Goal: Task Accomplishment & Management: Complete application form

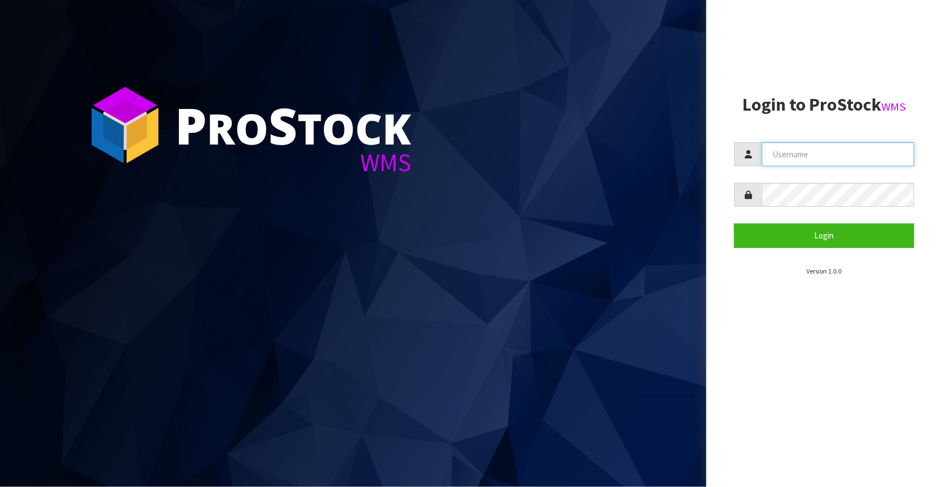
type input "[EMAIL_ADDRESS][DOMAIN_NAME]"
click at [252, 188] on section "P ro S tock WMS" at bounding box center [353, 243] width 707 height 487
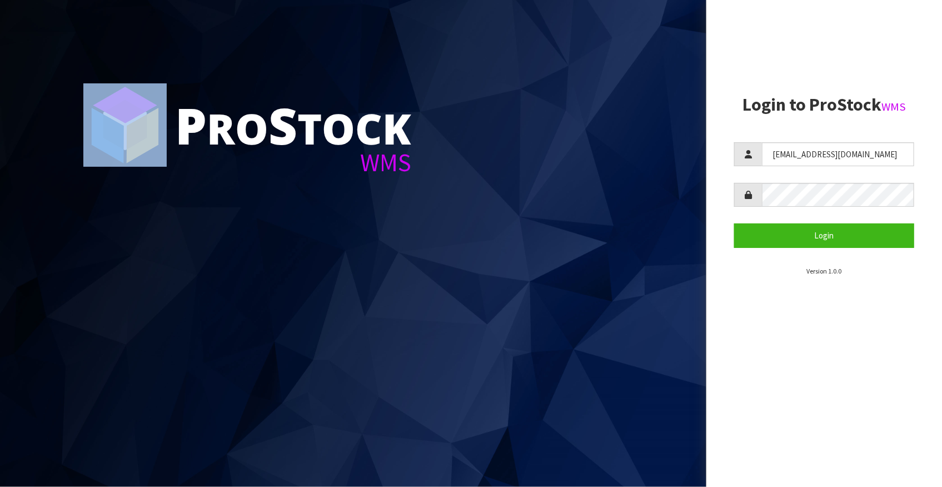
click at [252, 188] on section "P ro S tock WMS" at bounding box center [353, 243] width 707 height 487
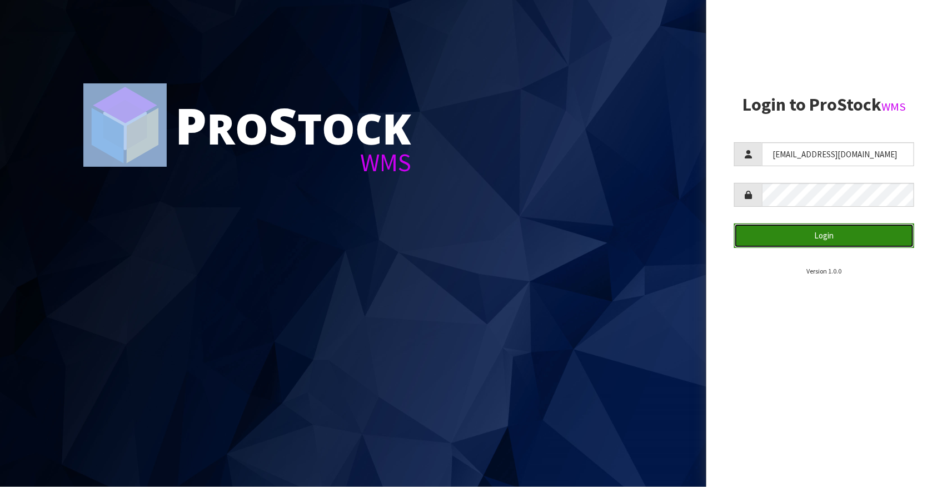
click at [813, 236] on button "Login" at bounding box center [824, 236] width 180 height 24
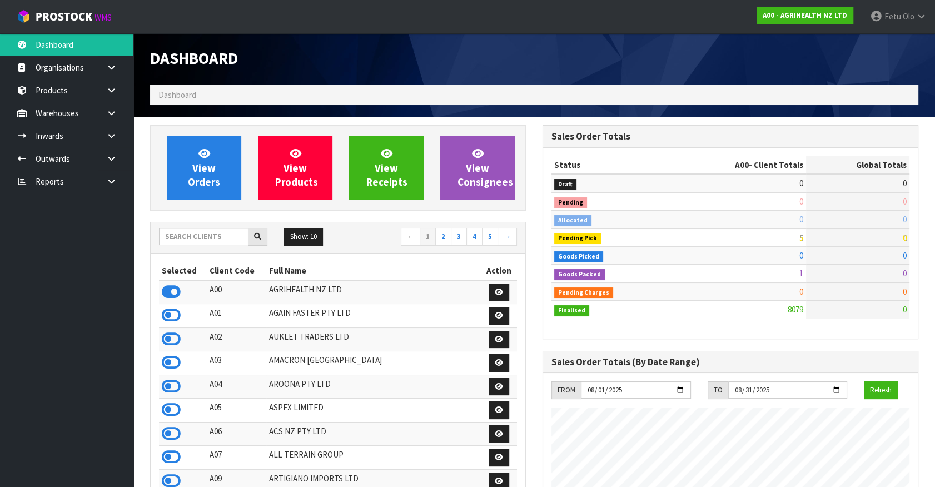
scroll to position [841, 392]
click at [217, 237] on input "text" at bounding box center [204, 236] width 90 height 17
type input "T01"
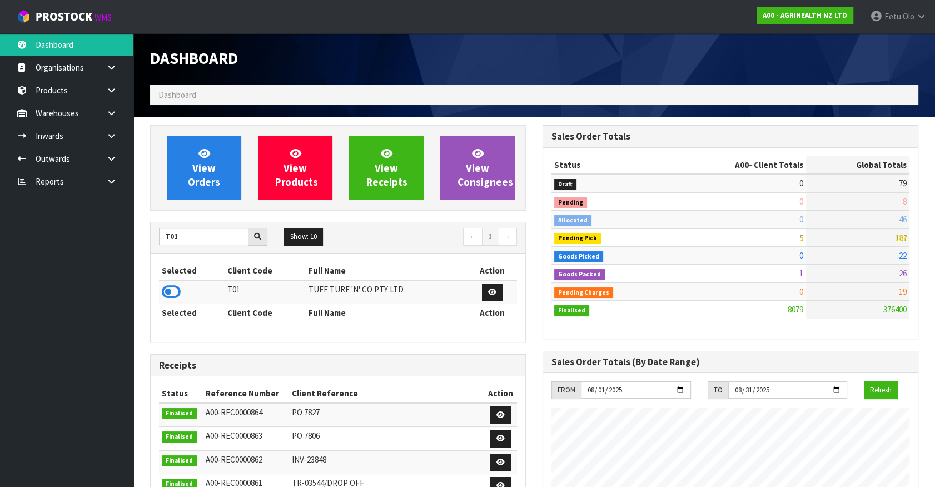
click at [174, 292] on icon at bounding box center [171, 292] width 19 height 17
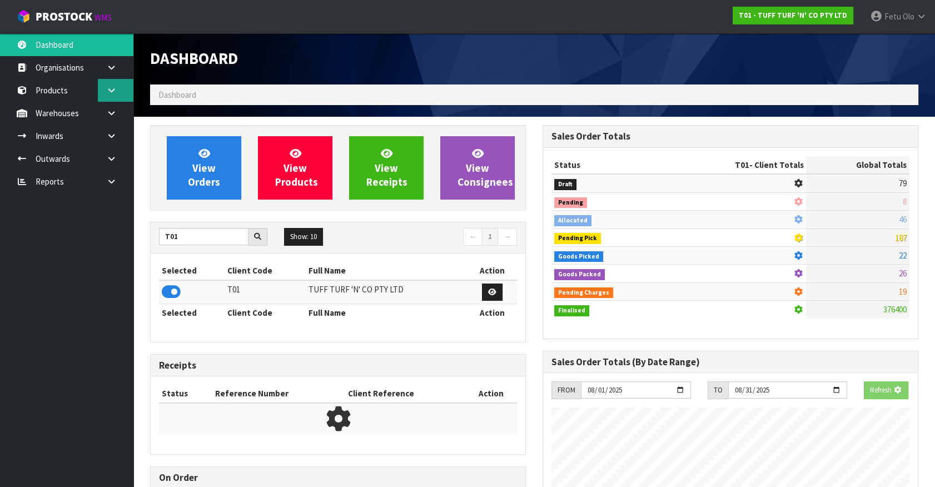
click at [106, 99] on link at bounding box center [116, 90] width 36 height 23
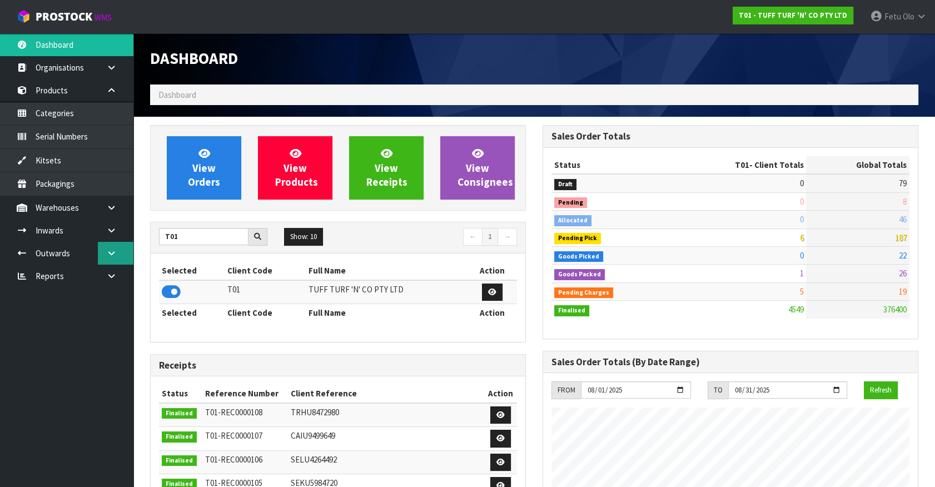
click at [107, 246] on link at bounding box center [116, 253] width 36 height 23
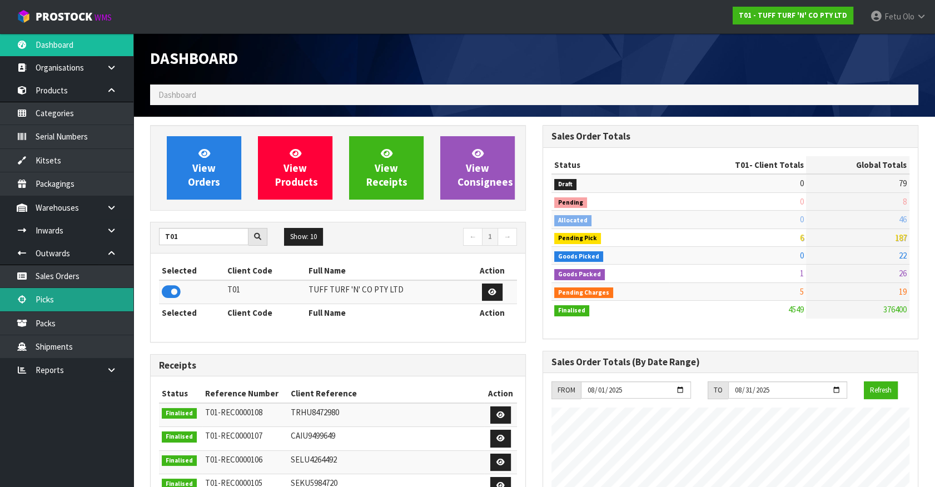
click at [56, 305] on link "Picks" at bounding box center [66, 299] width 133 height 23
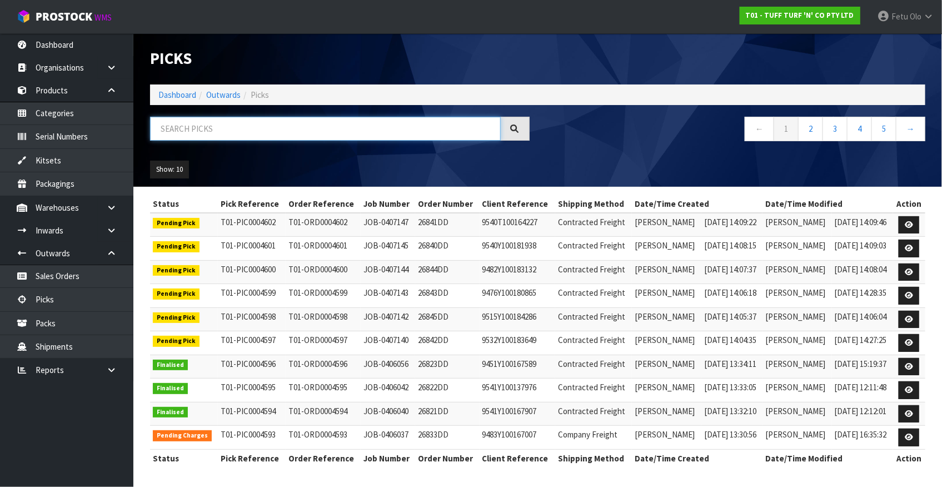
click at [226, 131] on input "text" at bounding box center [325, 129] width 351 height 24
type input "0004600"
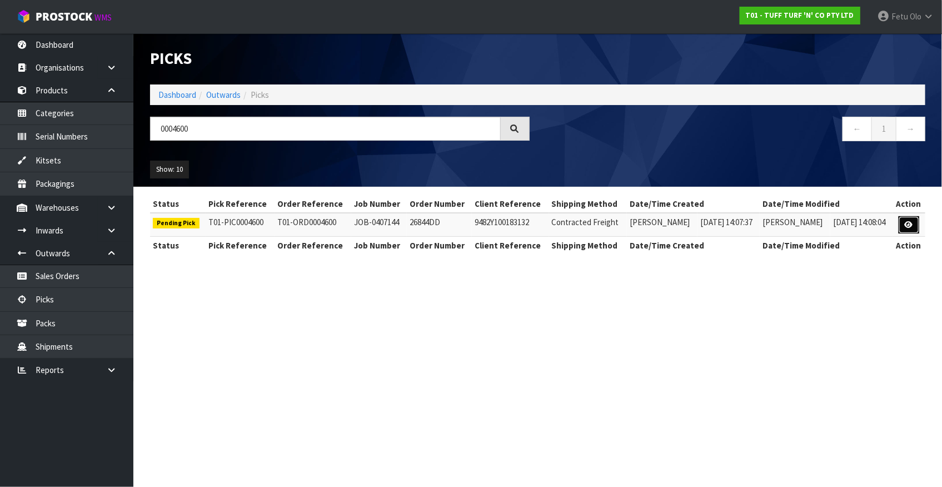
click at [905, 225] on link at bounding box center [909, 225] width 21 height 18
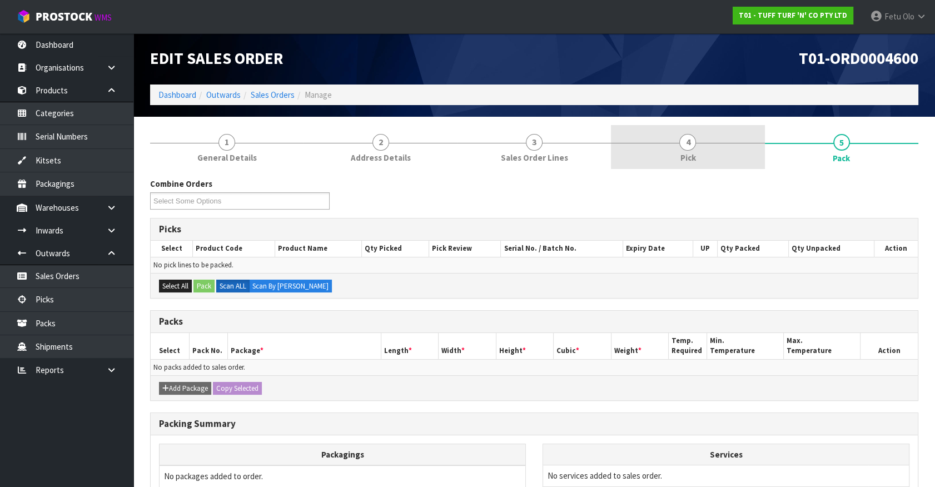
click at [687, 136] on span "4" at bounding box center [687, 142] width 17 height 17
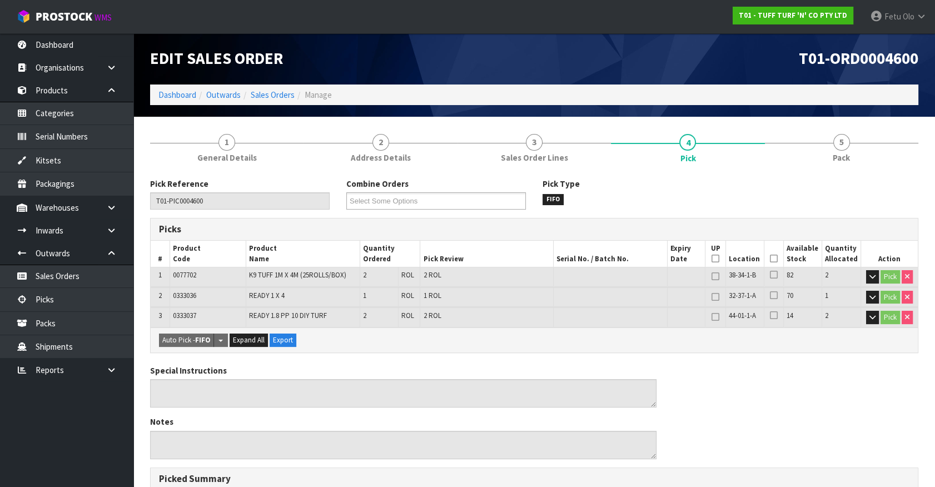
click at [773, 259] on icon at bounding box center [774, 259] width 8 height 1
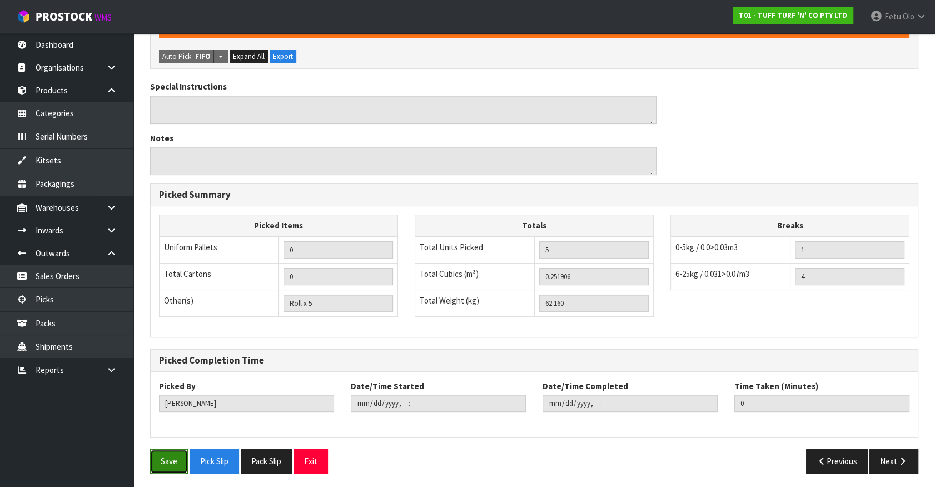
click at [166, 469] on button "Save" at bounding box center [169, 461] width 38 height 24
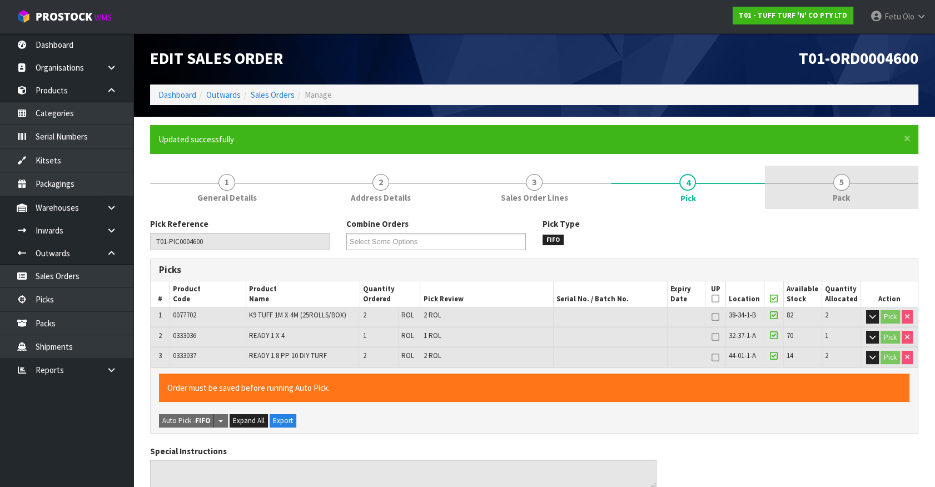
type input "Fetu Olo"
type input "[DATE]T07:50:41"
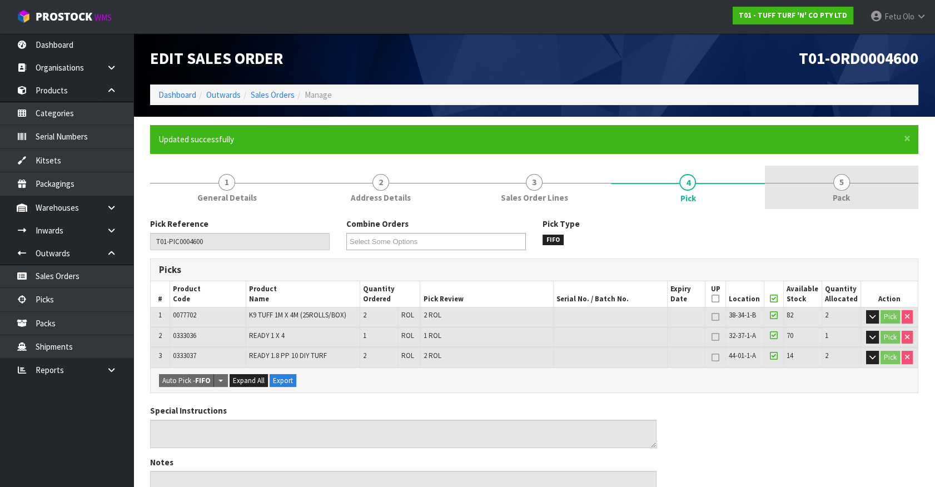
click at [860, 200] on link "5 Pack" at bounding box center [841, 188] width 153 height 44
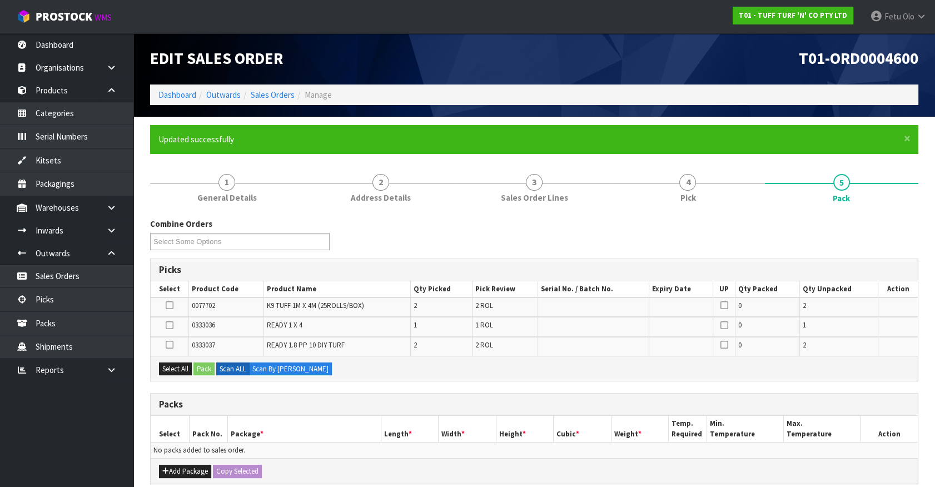
scroll to position [50, 0]
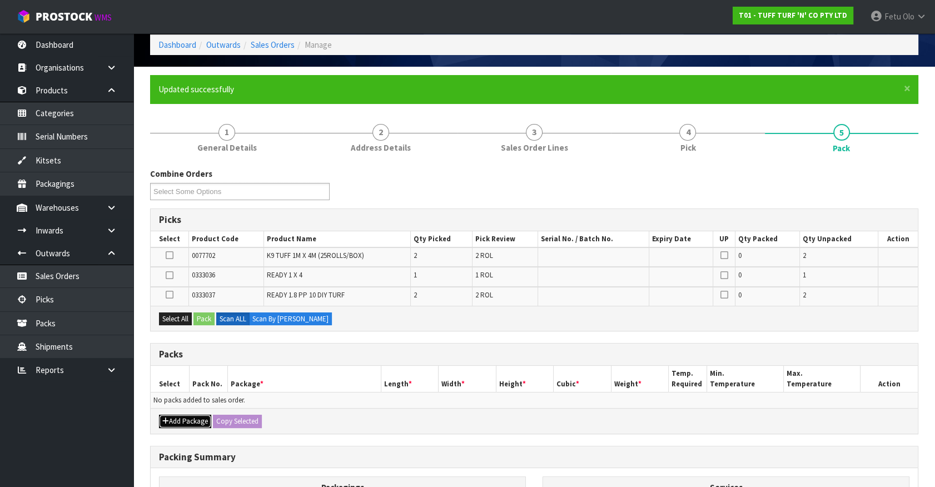
click at [180, 417] on button "Add Package" at bounding box center [185, 421] width 52 height 13
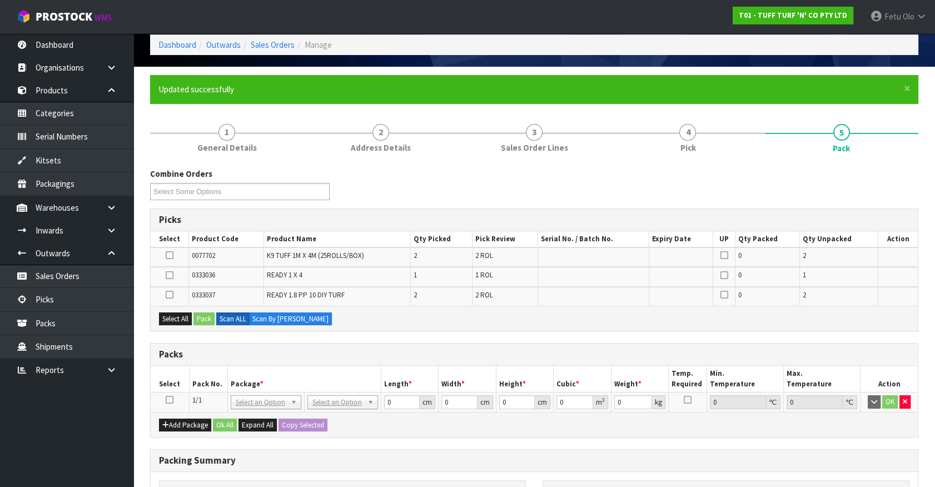
click at [168, 400] on icon at bounding box center [170, 400] width 8 height 1
click at [245, 378] on th "Package *" at bounding box center [303, 379] width 153 height 26
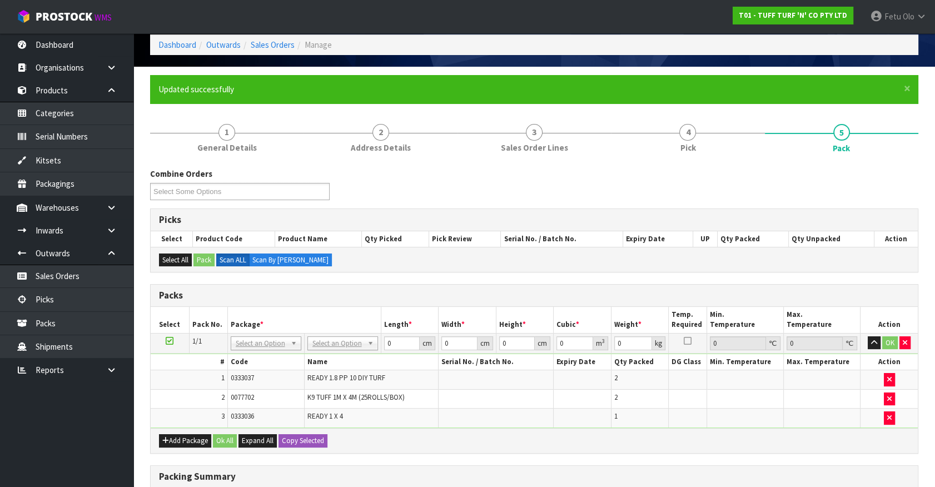
click at [699, 456] on div "Combine Orders T01-ORD0004576 T01-ORD0004597 T01-ORD0004598 T01-ORD0004599 T01-…" at bounding box center [534, 409] width 768 height 483
drag, startPoint x: 336, startPoint y: 344, endPoint x: 331, endPoint y: 358, distance: 15.5
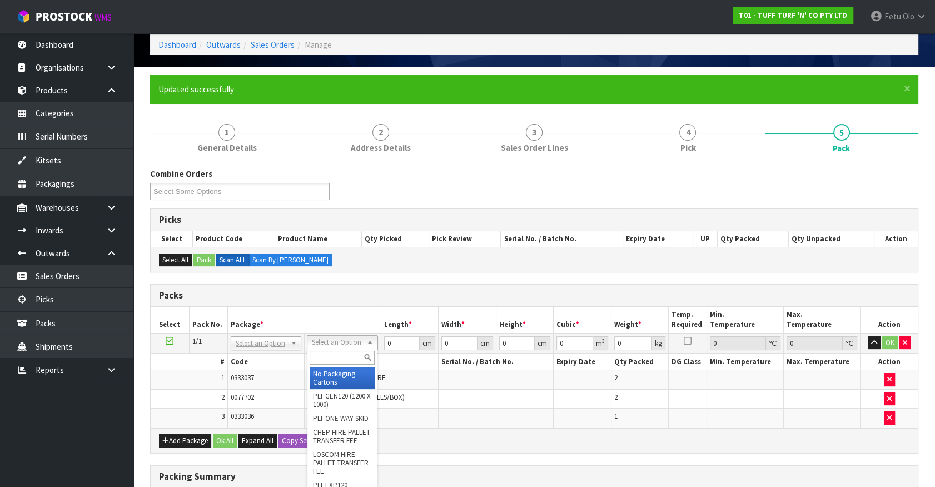
click at [331, 358] on input "text" at bounding box center [342, 358] width 65 height 14
type input "TU"
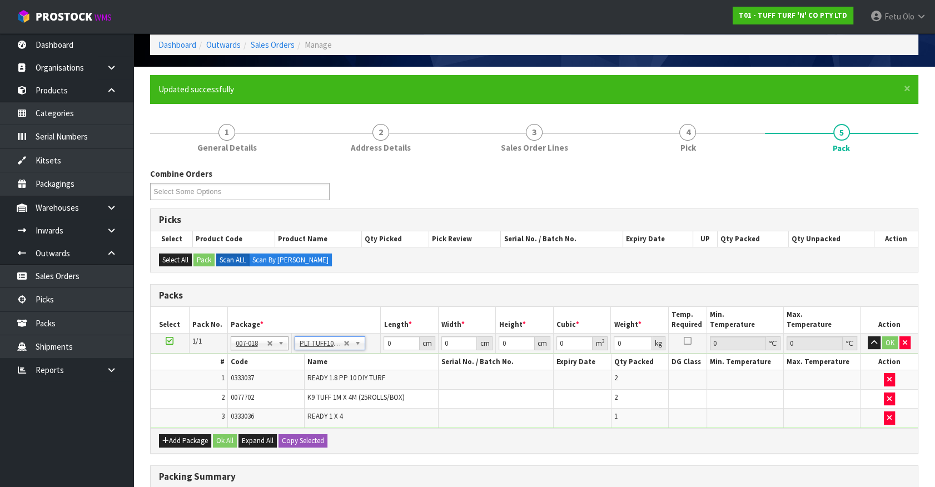
type input "100"
type input "45"
type input "70.16"
drag, startPoint x: 400, startPoint y: 340, endPoint x: 344, endPoint y: 359, distance: 60.0
click at [344, 359] on tbody "1/1 NONE 007-001 007-002 007-004 007-009 007-013 007-014 007-015 007-017 007-01…" at bounding box center [534, 380] width 767 height 95
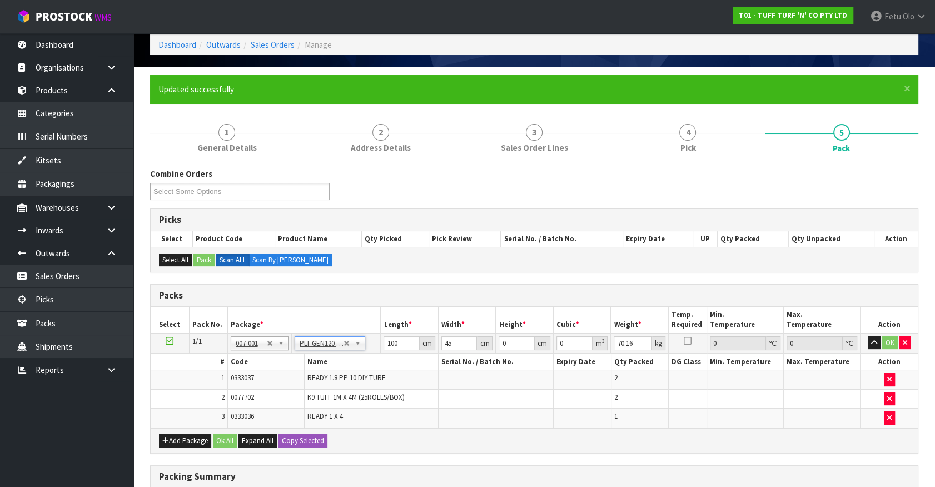
type input "120"
type input "100"
type input "62.16"
click at [335, 366] on tbody "1/1 NONE 007-001 007-002 007-004 007-009 007-013 007-014 007-015 007-017 007-01…" at bounding box center [534, 380] width 767 height 95
type input "184"
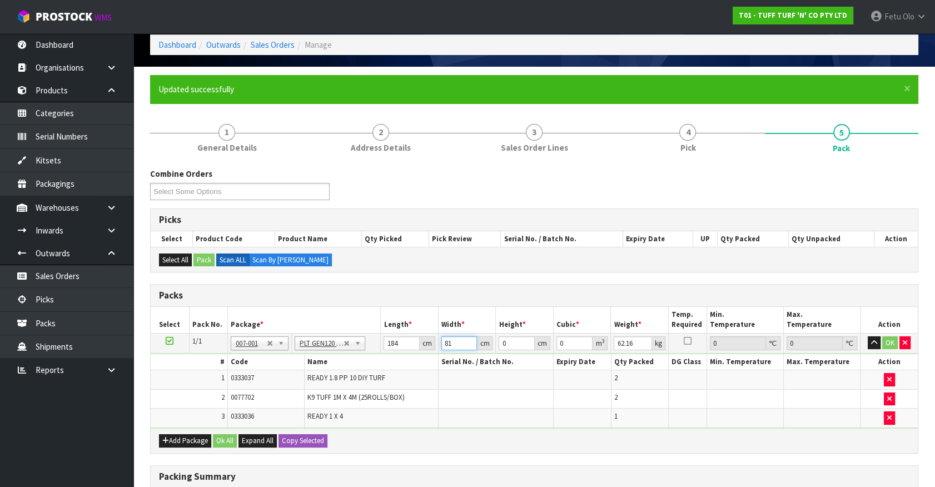
type input "81"
type input "3"
type input "0.044712"
type input "33"
type input "0.491832"
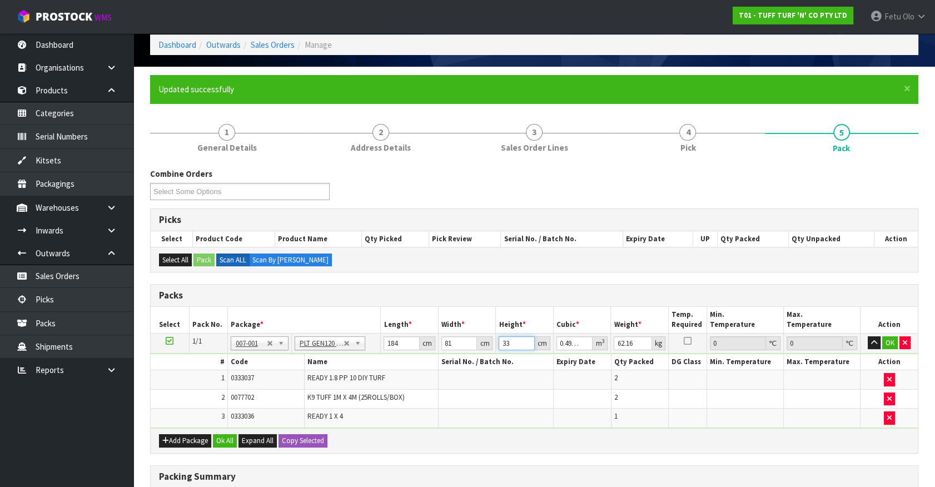
type input "33"
type input "71"
click button "OK" at bounding box center [890, 342] width 16 height 13
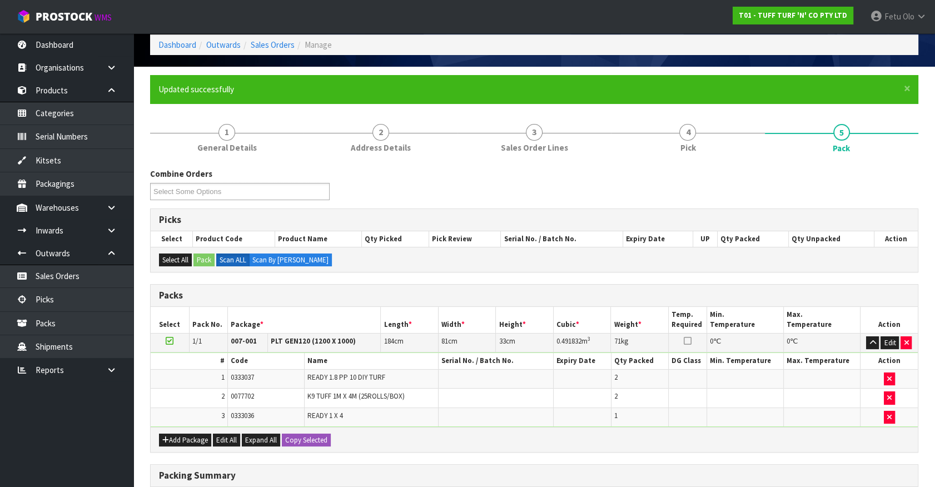
scroll to position [224, 0]
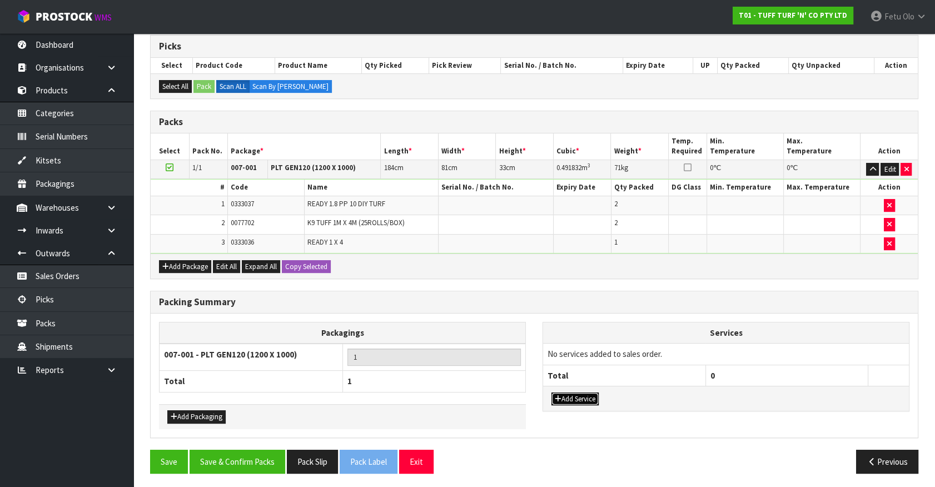
click at [573, 399] on button "Add Service" at bounding box center [575, 399] width 47 height 13
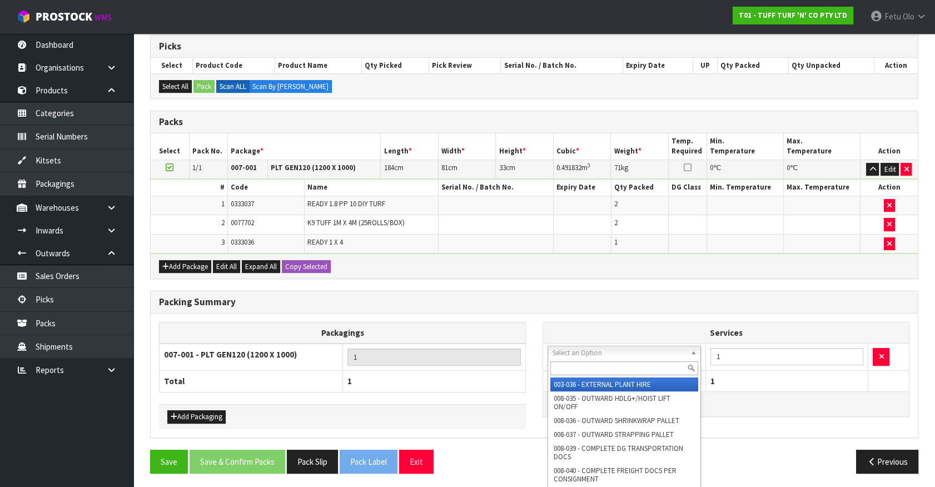
click at [578, 374] on input "text" at bounding box center [624, 368] width 148 height 14
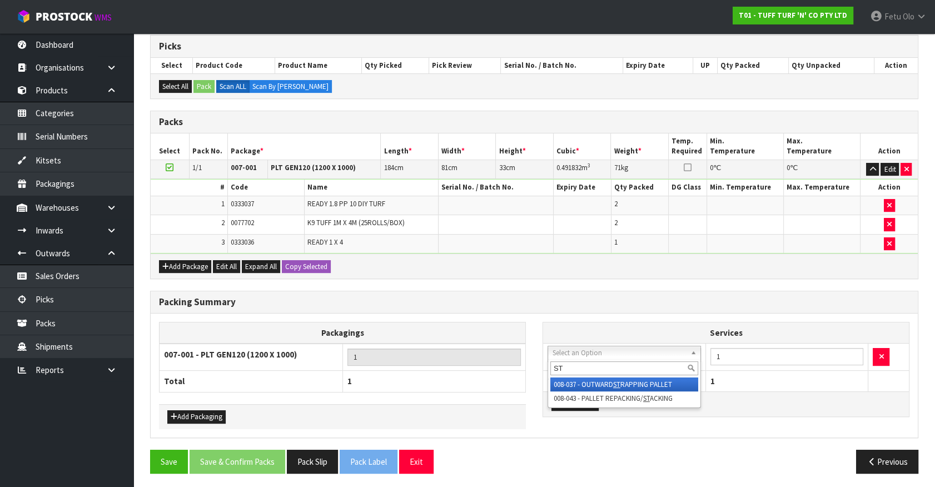
type input "ST"
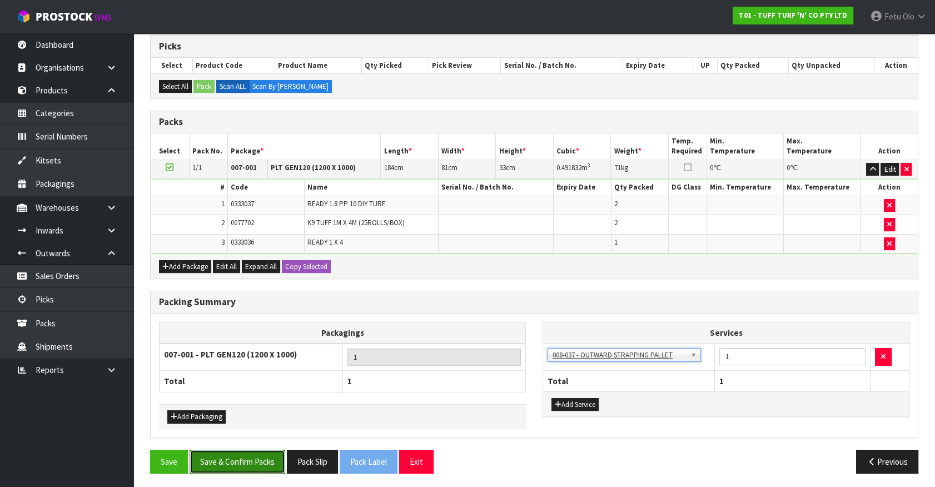
click at [267, 450] on button "Save & Confirm Packs" at bounding box center [238, 462] width 96 height 24
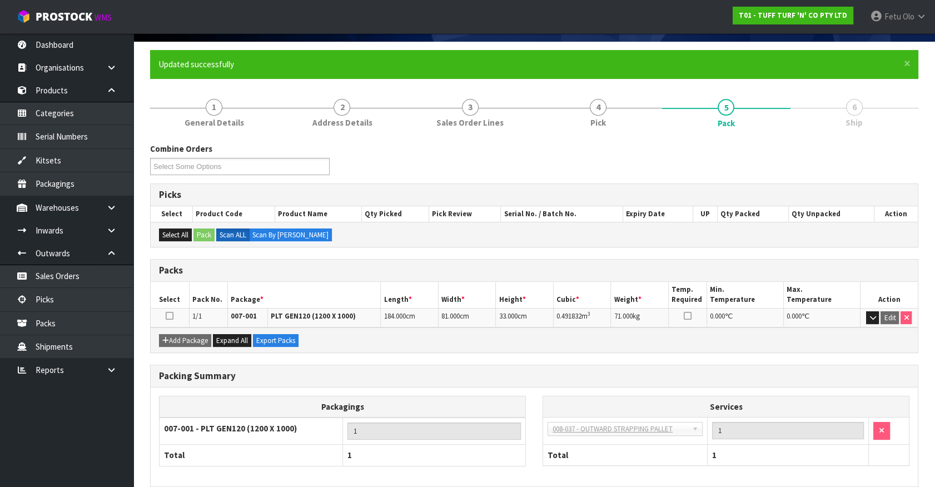
scroll to position [125, 0]
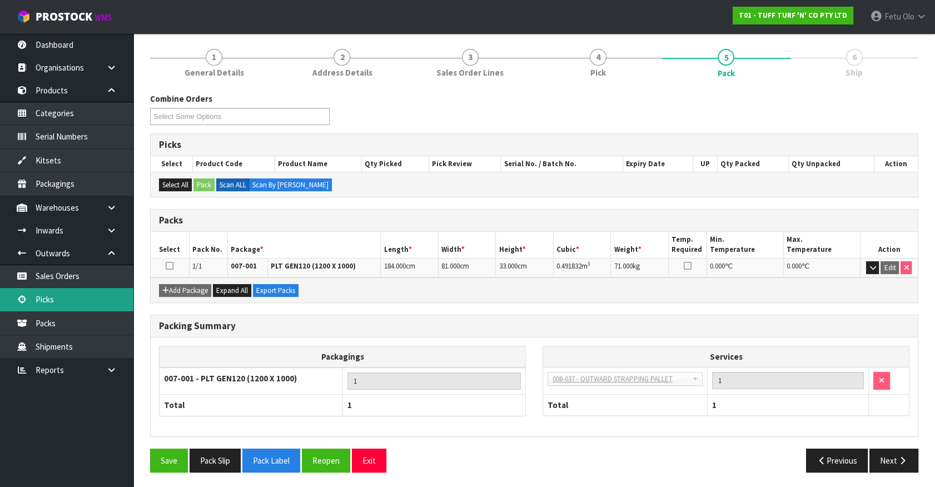
click at [49, 290] on link "Picks" at bounding box center [66, 299] width 133 height 23
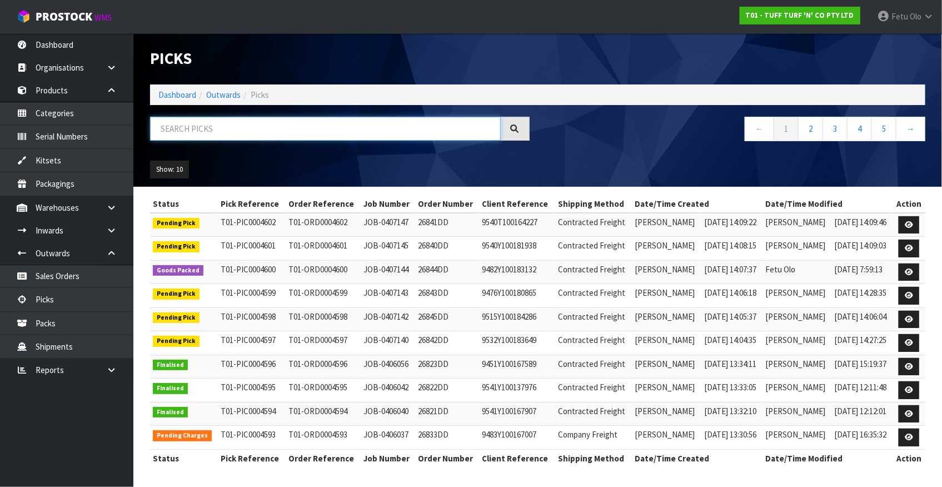
click at [280, 133] on input "text" at bounding box center [325, 129] width 351 height 24
click at [239, 134] on input "text" at bounding box center [325, 129] width 351 height 24
type input "004598"
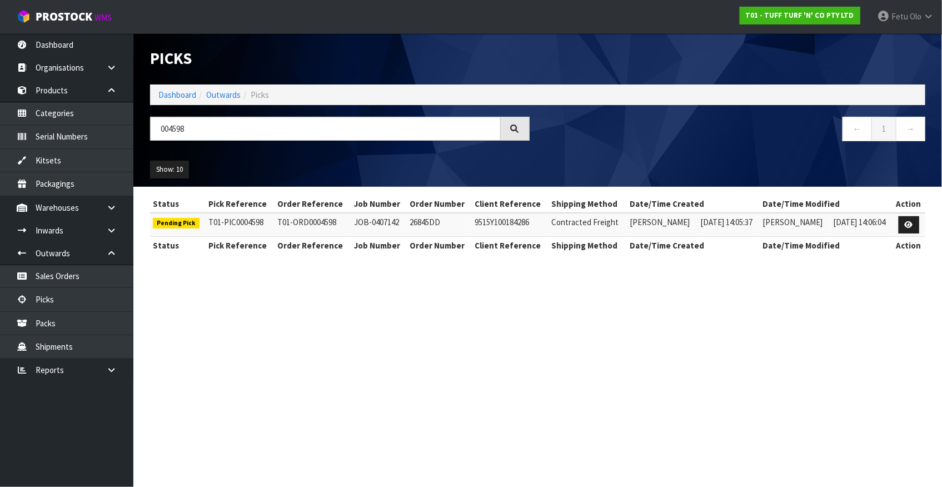
click at [920, 225] on td at bounding box center [909, 225] width 33 height 24
click at [907, 227] on icon at bounding box center [909, 224] width 8 height 7
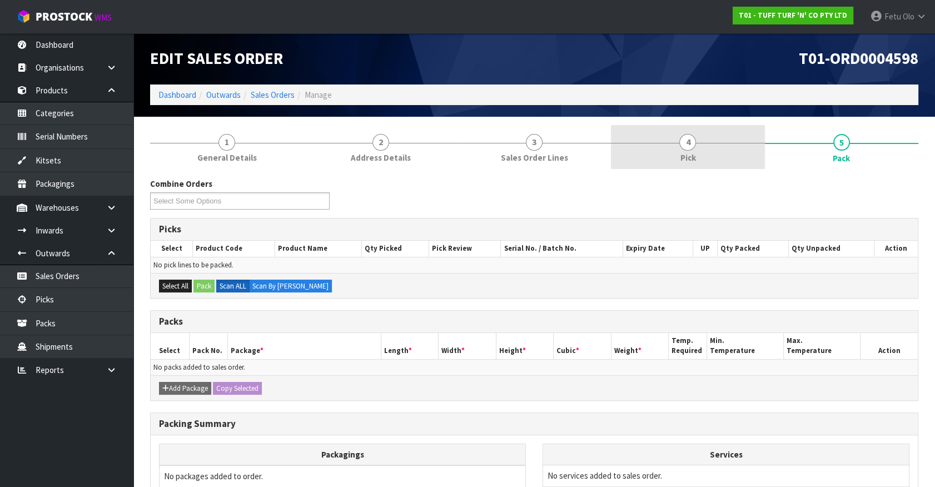
click at [691, 150] on link "4 Pick" at bounding box center [687, 147] width 153 height 44
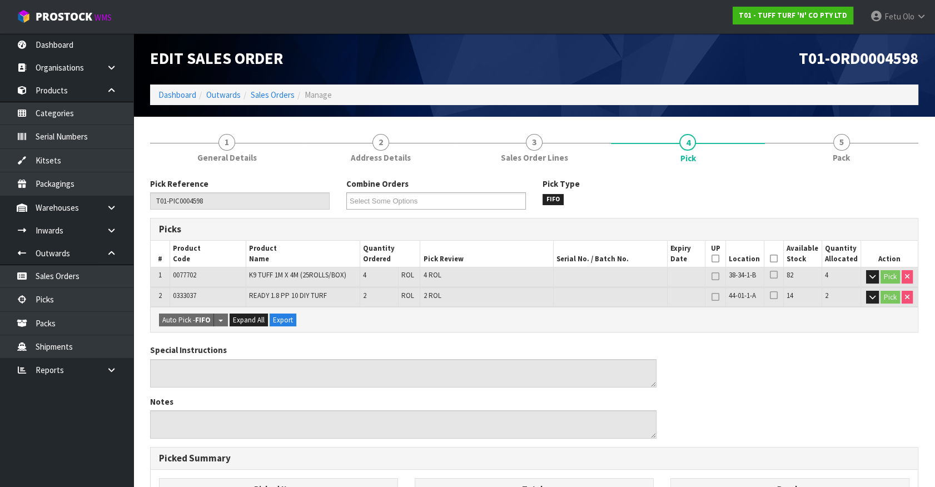
drag, startPoint x: 776, startPoint y: 257, endPoint x: 769, endPoint y: 259, distance: 6.9
click at [776, 259] on icon at bounding box center [774, 259] width 8 height 1
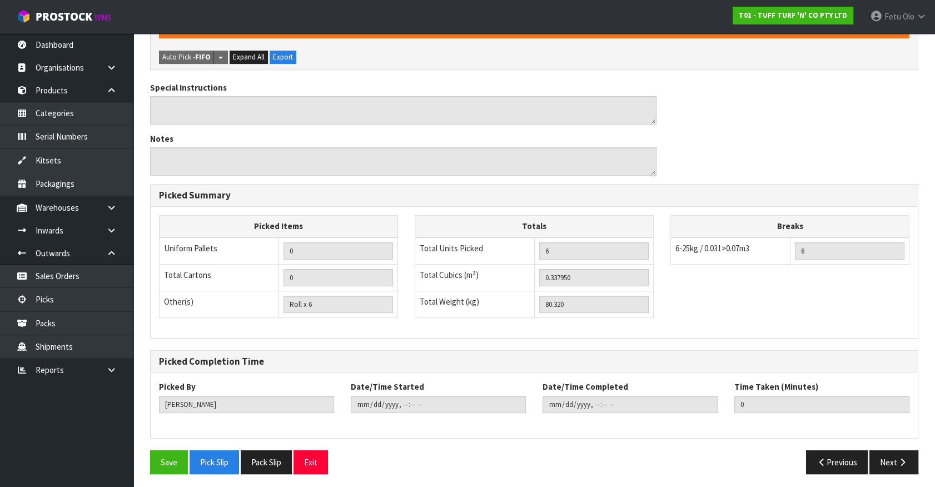
scroll to position [305, 0]
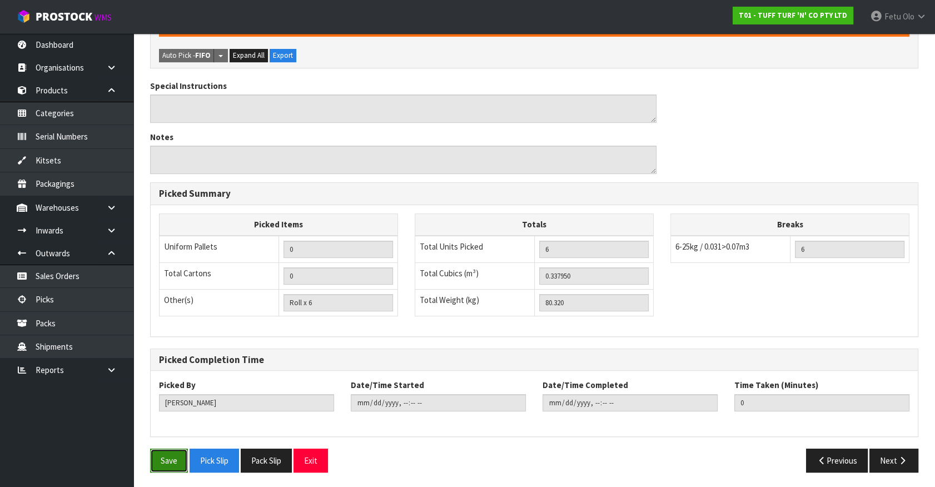
click at [153, 458] on button "Save" at bounding box center [169, 461] width 38 height 24
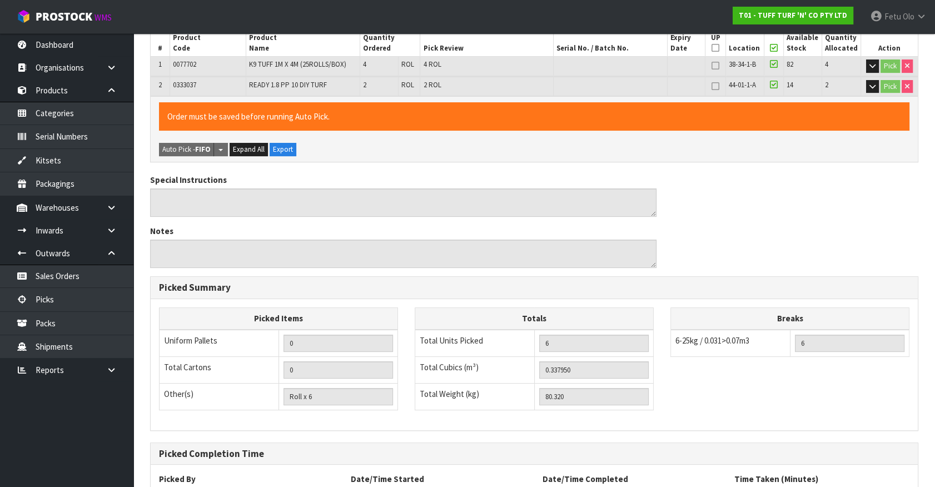
scroll to position [0, 0]
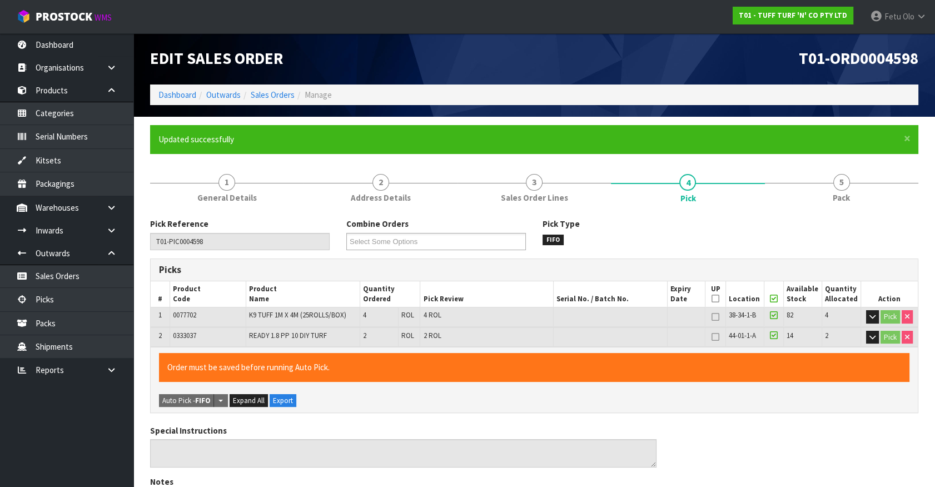
type input "Fetu Olo"
type input "[DATE]T08:12:04"
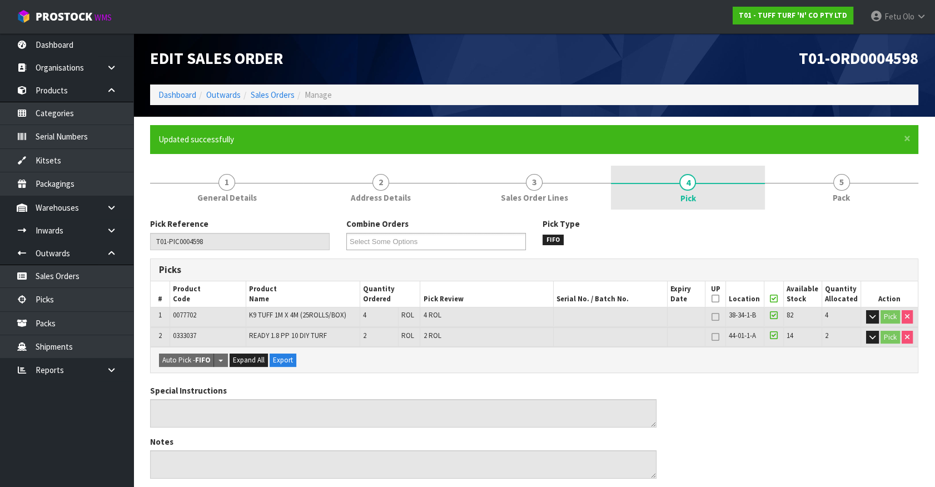
drag, startPoint x: 839, startPoint y: 189, endPoint x: 755, endPoint y: 206, distance: 85.7
click at [840, 181] on span "5" at bounding box center [841, 182] width 17 height 17
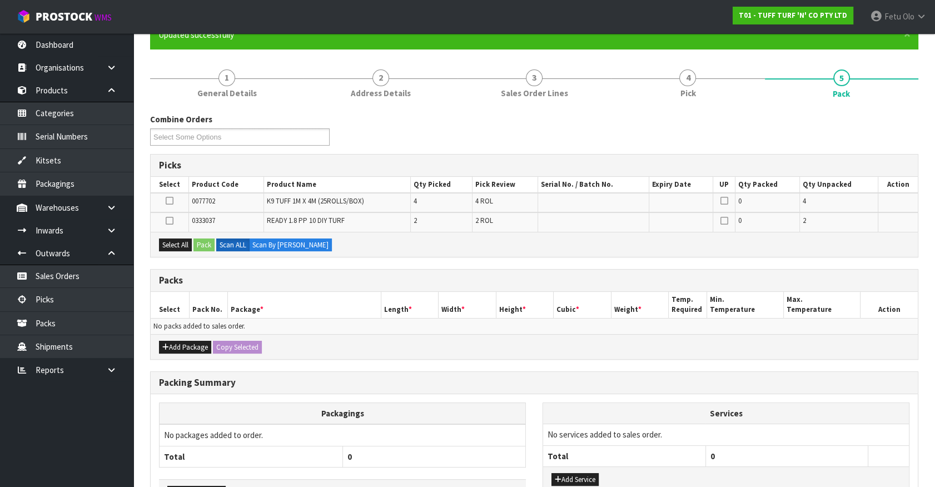
scroll to position [180, 0]
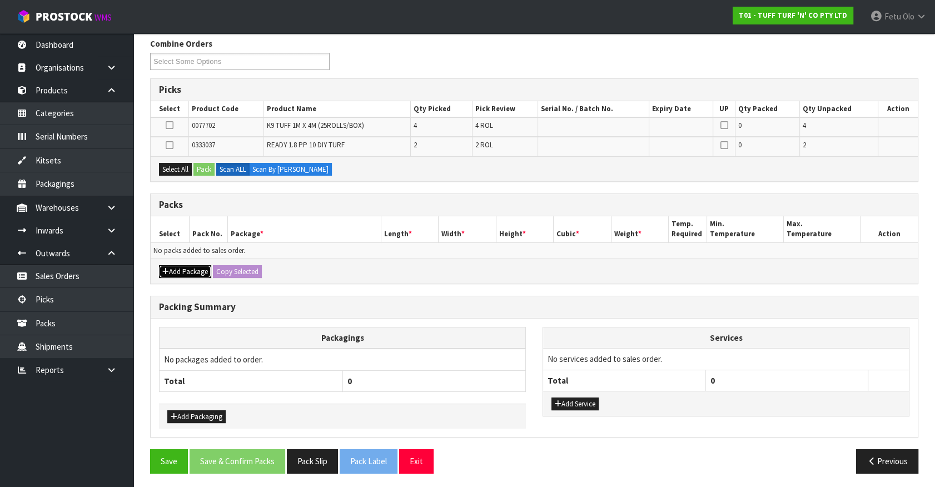
click at [172, 266] on button "Add Package" at bounding box center [185, 271] width 52 height 13
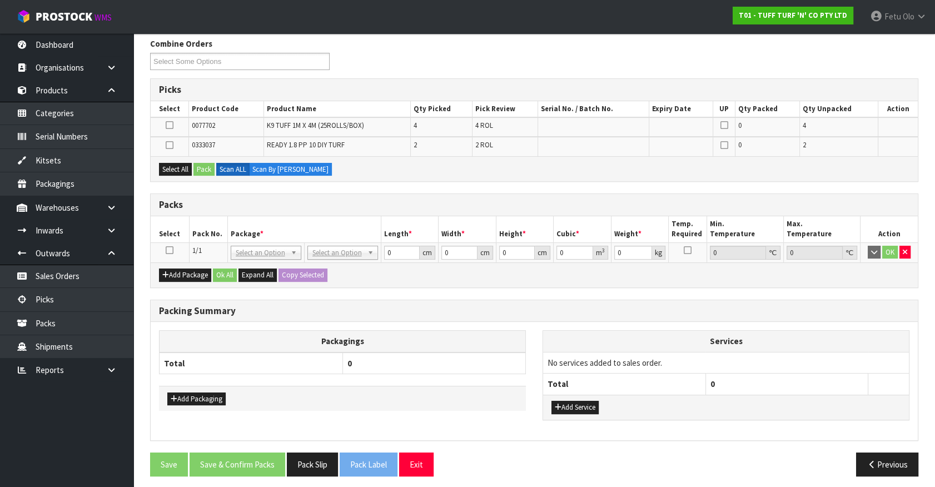
click at [170, 250] on icon at bounding box center [170, 250] width 8 height 1
click at [259, 224] on th "Package *" at bounding box center [303, 229] width 153 height 26
click at [433, 327] on div "Packagings Total 0 Add Packaging Services No services added to sales order. Tot…" at bounding box center [534, 381] width 767 height 118
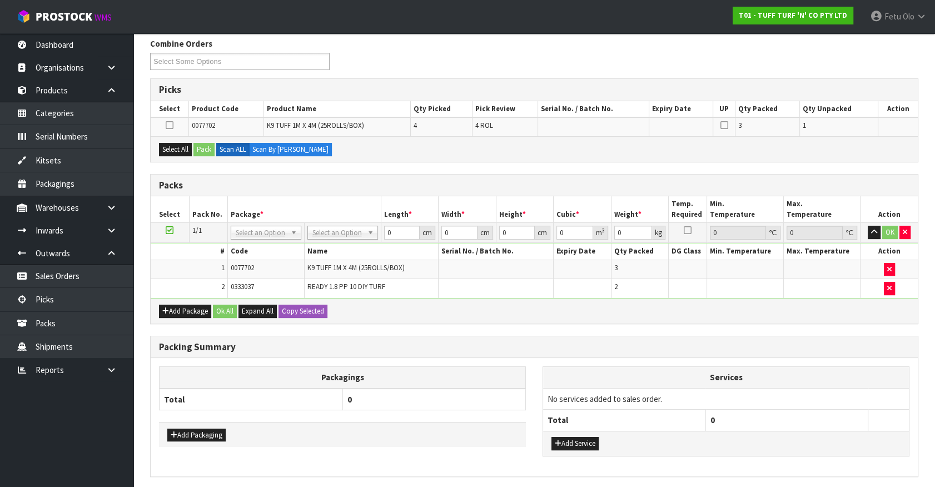
click at [579, 327] on div "Combine Orders T01-ORD0004576 T01-ORD0004597 T01-ORD0004598 T01-ORD0004599 T01-…" at bounding box center [534, 279] width 768 height 483
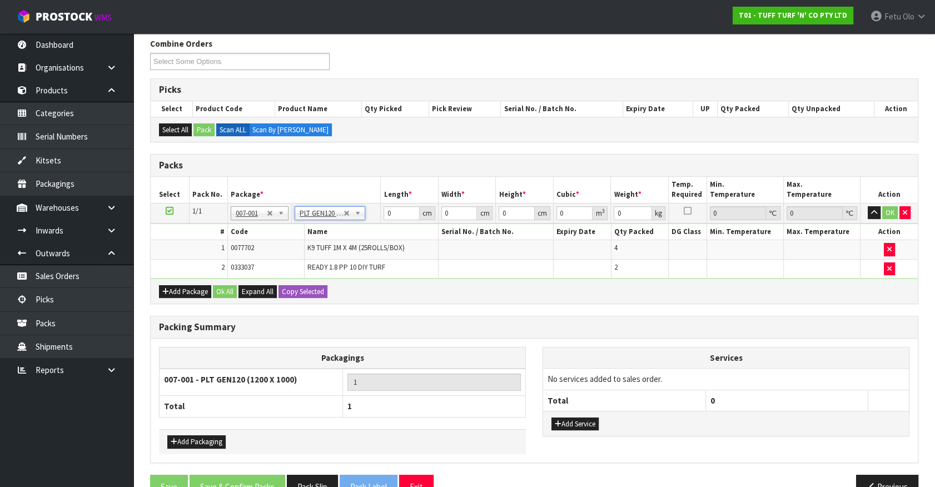
type input "120"
type input "100"
type input "80.32"
drag, startPoint x: 400, startPoint y: 214, endPoint x: 215, endPoint y: 260, distance: 191.3
click at [215, 260] on tbody "1/1 NONE 007-001 007-002 007-004 007-009 007-013 007-014 007-015 007-017 007-01…" at bounding box center [534, 241] width 767 height 76
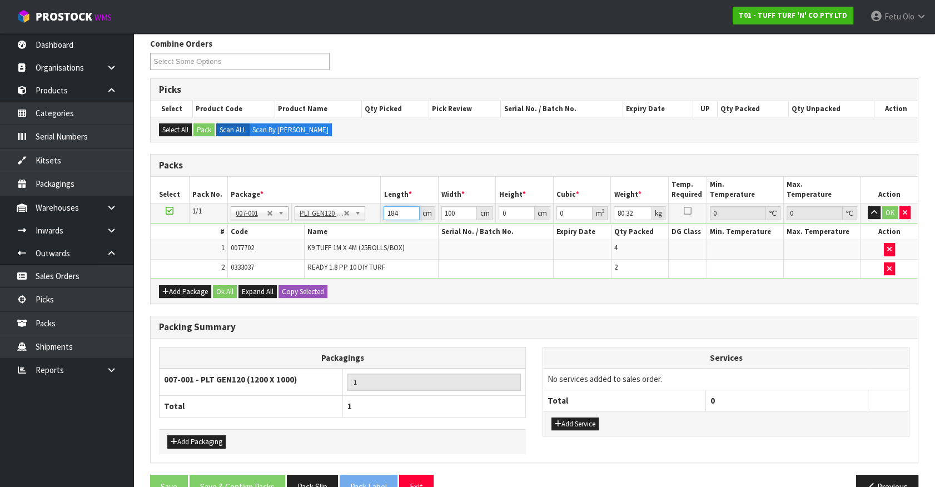
type input "184"
type input "100"
type input "5"
type input "0.092"
type input "51"
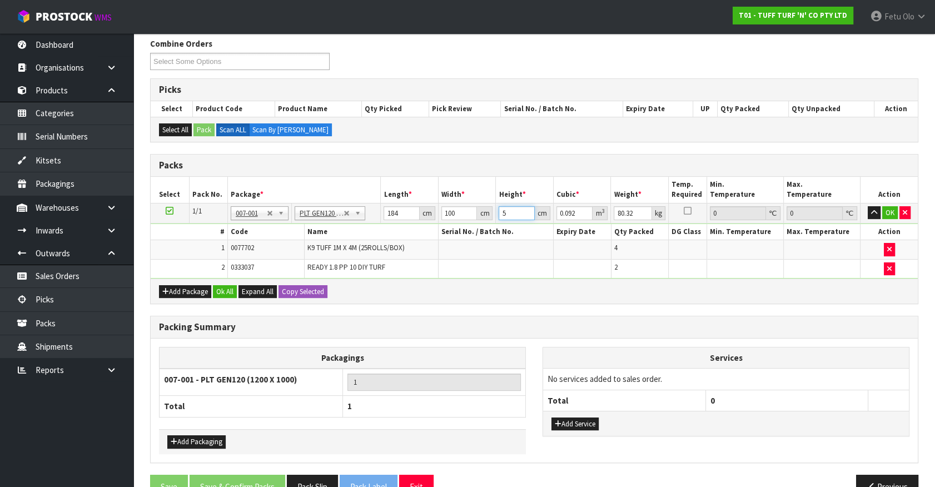
type input "0.9384"
type input "51"
type input "84"
click button "OK" at bounding box center [890, 212] width 16 height 13
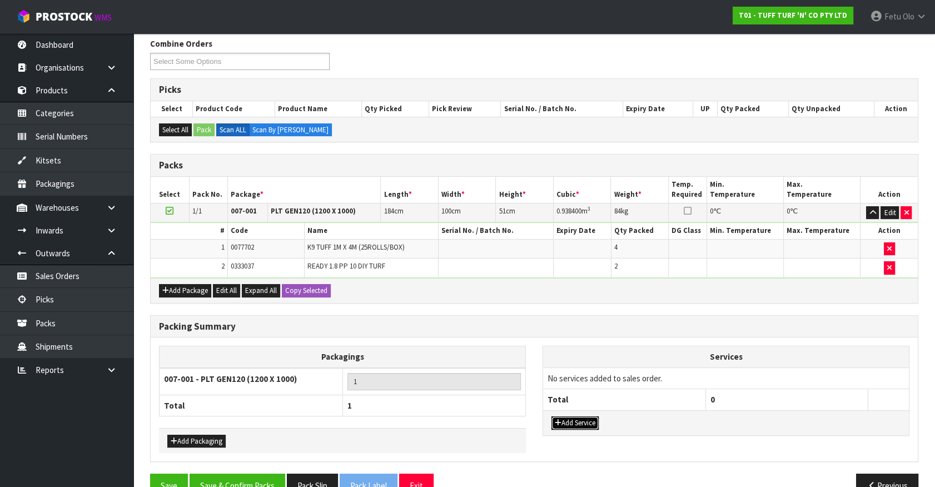
click at [578, 423] on button "Add Service" at bounding box center [575, 422] width 47 height 13
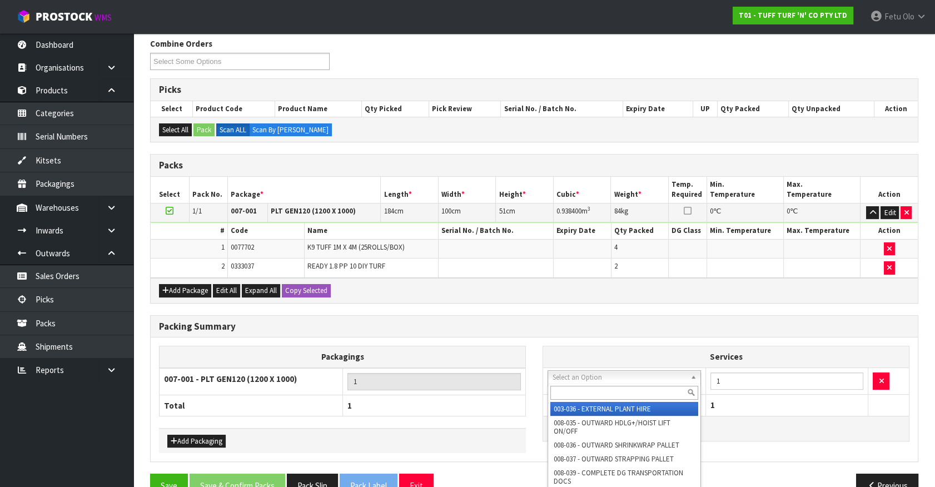
drag, startPoint x: 587, startPoint y: 373, endPoint x: 582, endPoint y: 389, distance: 16.7
click at [582, 389] on input "text" at bounding box center [624, 393] width 148 height 14
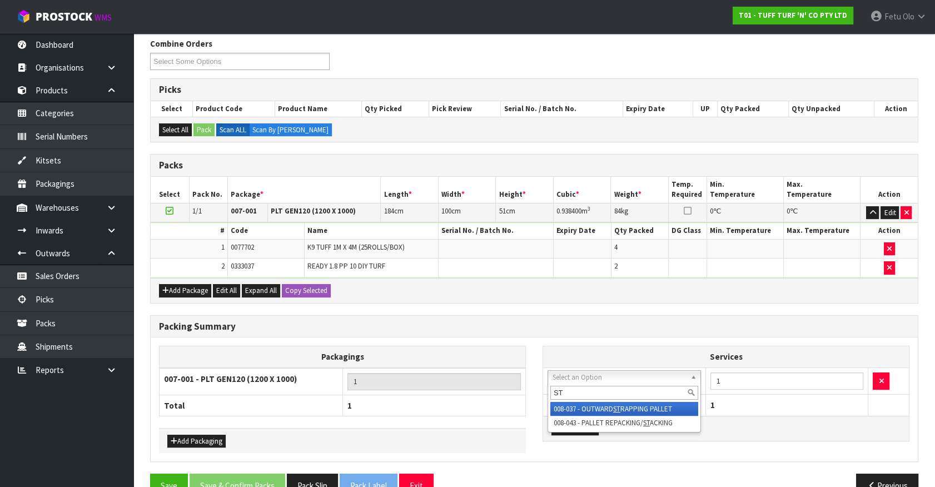
type input "ST"
drag, startPoint x: 595, startPoint y: 409, endPoint x: 739, endPoint y: 388, distance: 146.1
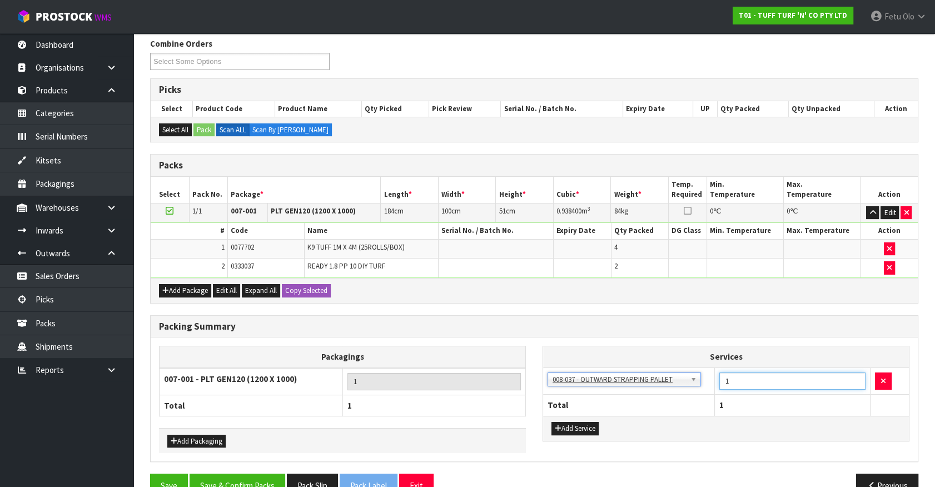
drag, startPoint x: 741, startPoint y: 381, endPoint x: 590, endPoint y: 414, distance: 154.9
click at [590, 414] on div "Services 003-036 - EXTERNAL PLANT HIRE 008-035 - OUTWARD HDLG+/HOIST LIFT ON/OF…" at bounding box center [726, 393] width 367 height 95
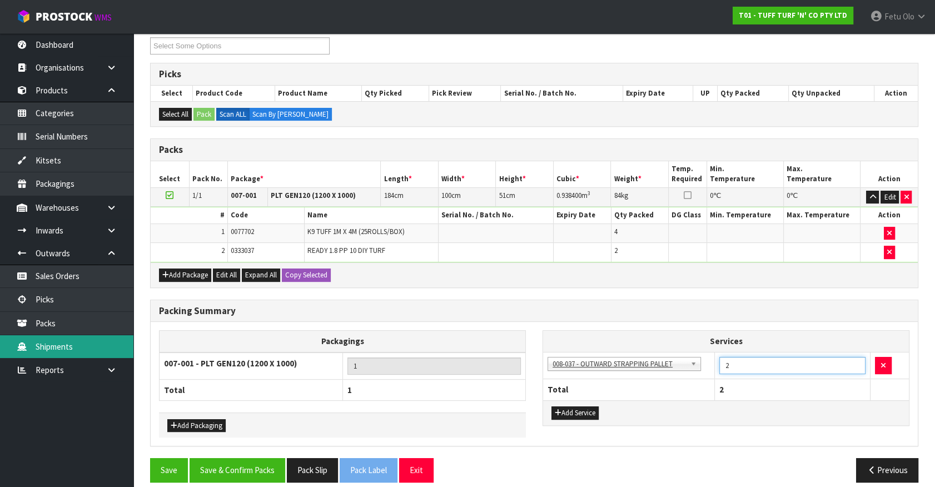
scroll to position [205, 0]
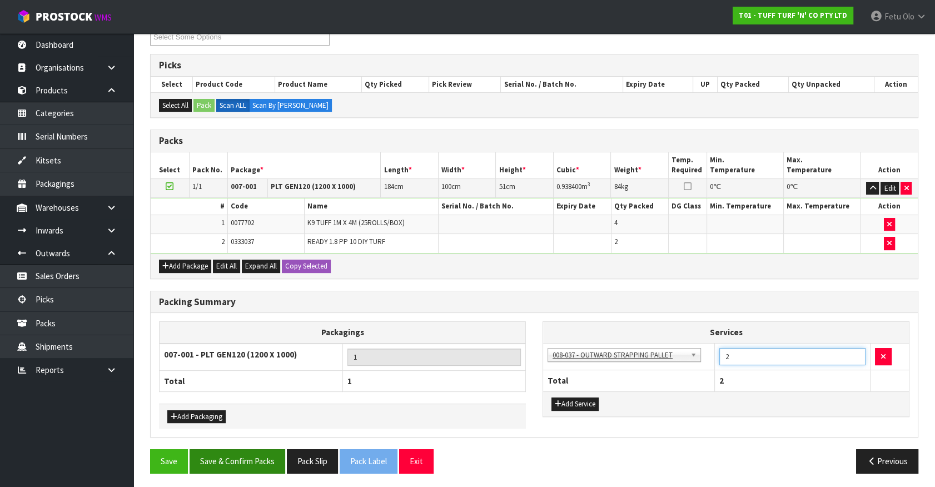
type input "2"
click at [275, 469] on button "Save & Confirm Packs" at bounding box center [238, 461] width 96 height 24
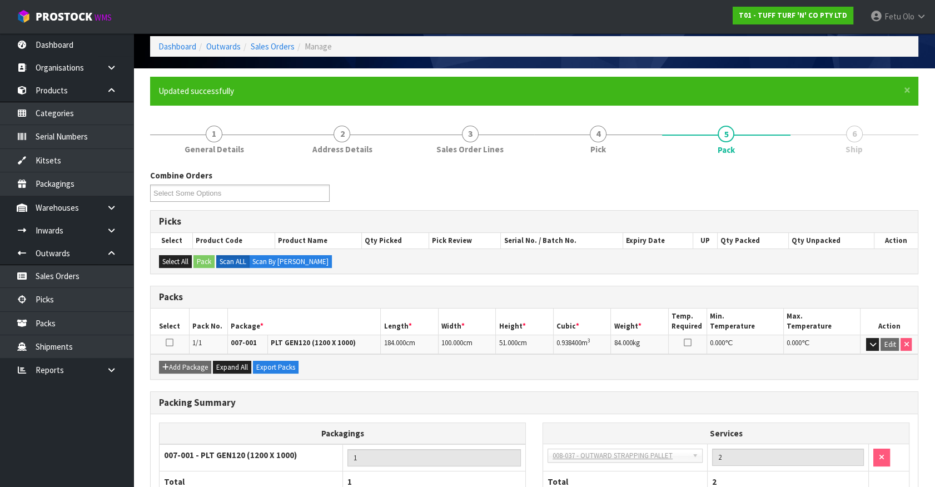
scroll to position [125, 0]
